Goal: Information Seeking & Learning: Find specific fact

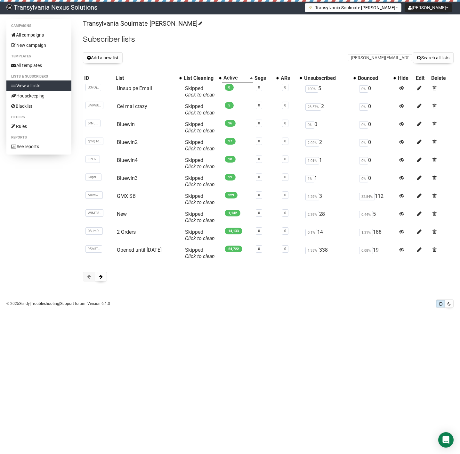
click at [417, 59] on icon "submit" at bounding box center [419, 57] width 4 height 4
click at [138, 107] on link "Cei mai crazy" at bounding box center [132, 106] width 30 height 6
drag, startPoint x: 0, startPoint y: 0, endPoint x: 357, endPoint y: 60, distance: 361.9
click at [357, 60] on input "text" at bounding box center [380, 57] width 64 height 7
paste input "[EMAIL_ADDRESS][DOMAIN_NAME]"
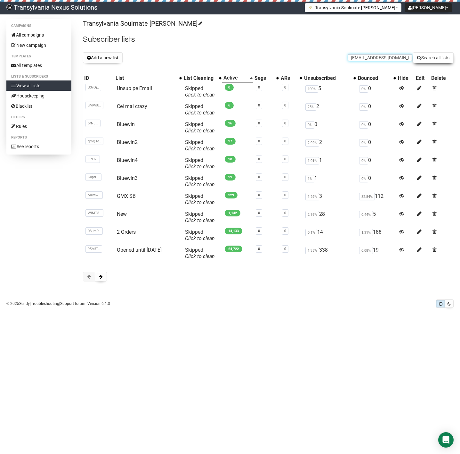
type input "[EMAIL_ADDRESS][DOMAIN_NAME]"
drag, startPoint x: 440, startPoint y: 52, endPoint x: 426, endPoint y: 54, distance: 14.5
click at [440, 52] on button "Search all lists" at bounding box center [433, 57] width 41 height 11
type input "wichtrey-s@gmx.de"
click at [419, 61] on button "Search all lists" at bounding box center [433, 57] width 41 height 11
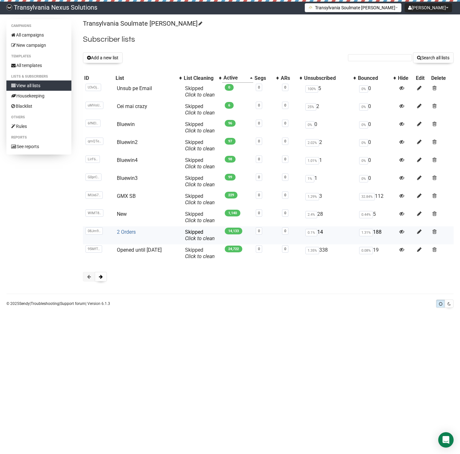
click at [130, 234] on link "2 Orders" at bounding box center [126, 232] width 19 height 6
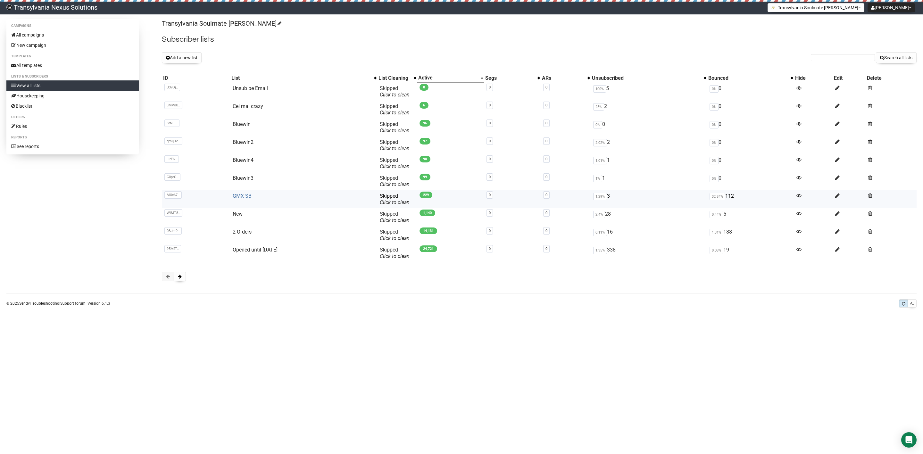
click at [240, 198] on link "GMX SB" at bounding box center [242, 196] width 19 height 6
